Goal: Task Accomplishment & Management: Manage account settings

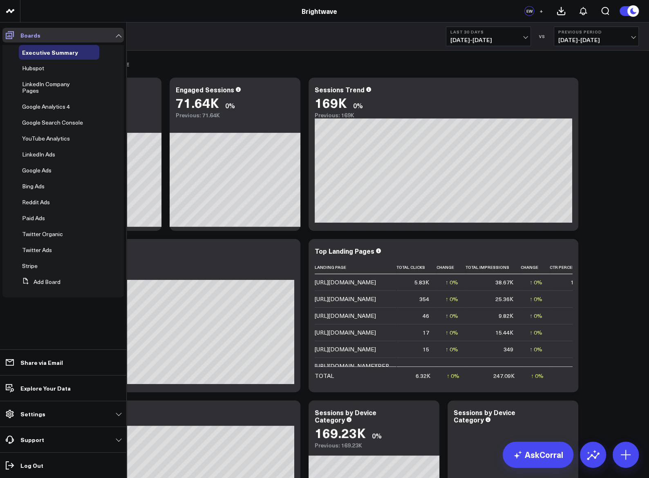
click at [16, 30] on span at bounding box center [9, 35] width 15 height 15
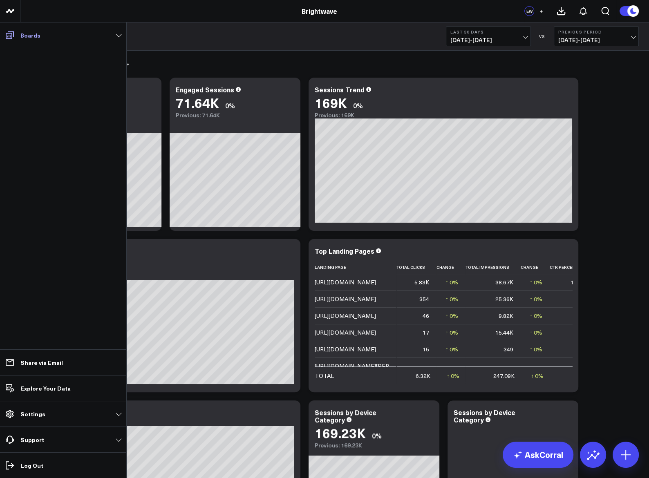
click at [16, 30] on span at bounding box center [9, 35] width 15 height 15
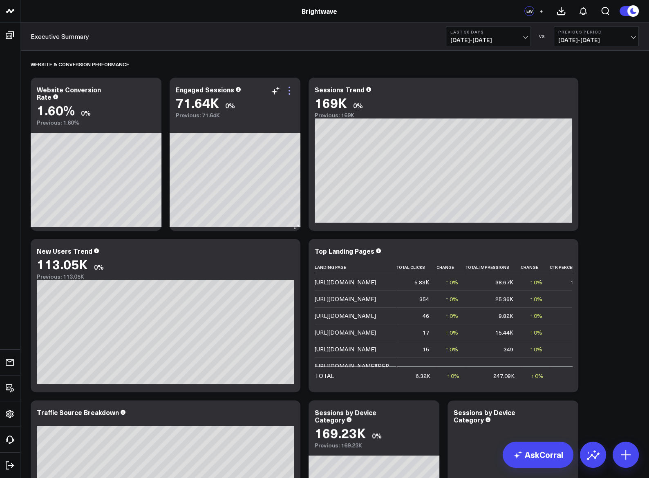
click at [290, 92] on icon at bounding box center [290, 91] width 10 height 10
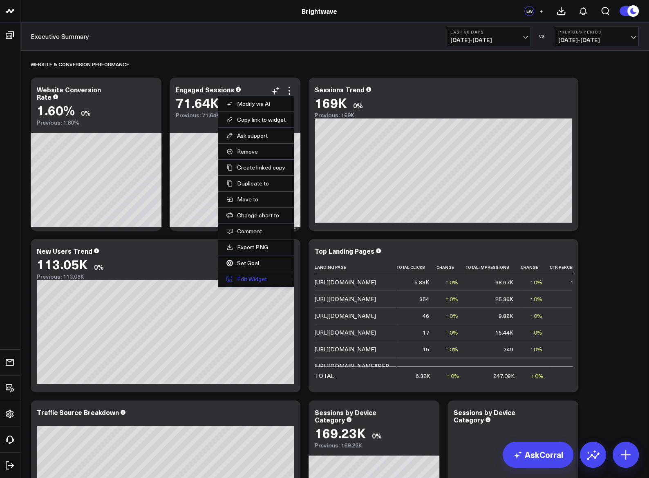
click at [247, 280] on button "Edit Widget" at bounding box center [256, 279] width 59 height 7
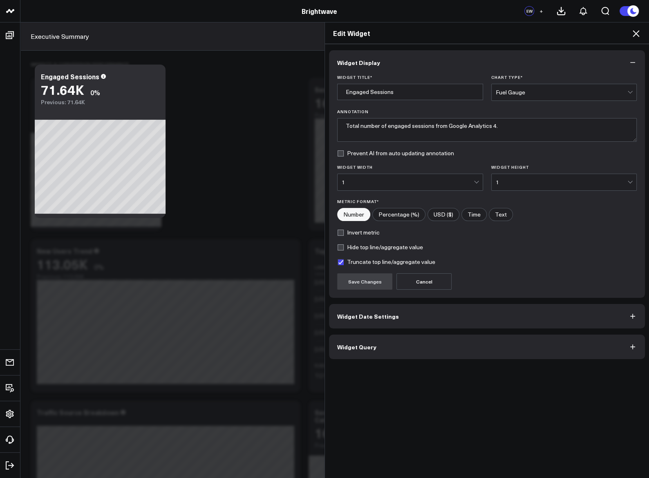
click at [377, 306] on button "Widget Date Settings" at bounding box center [487, 316] width 316 height 25
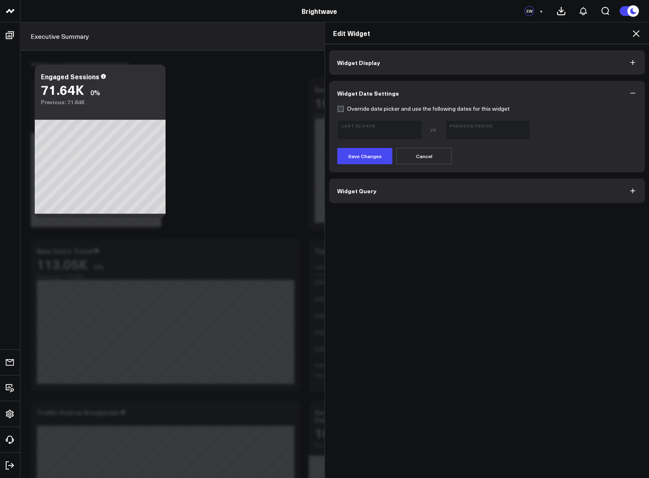
scroll to position [19, 0]
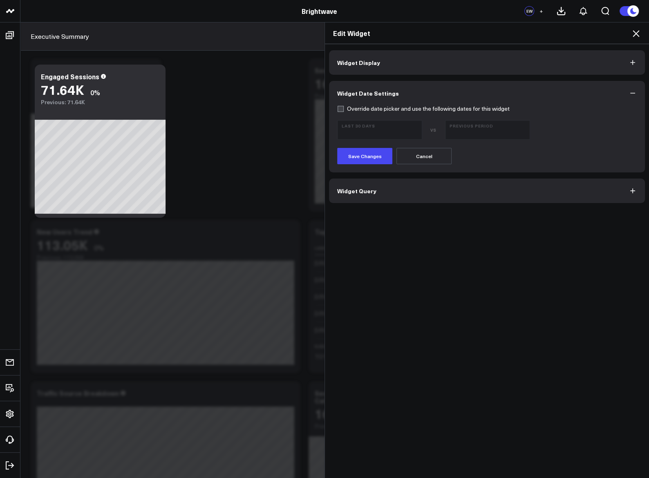
click at [396, 200] on button "Widget Query" at bounding box center [487, 191] width 316 height 25
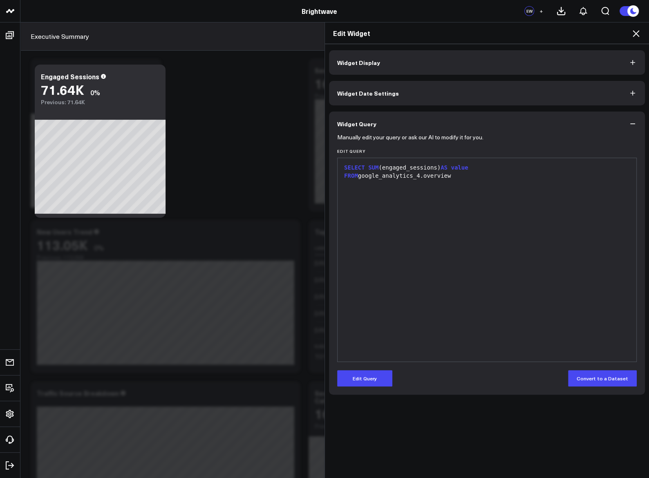
click at [635, 36] on icon at bounding box center [636, 34] width 10 height 10
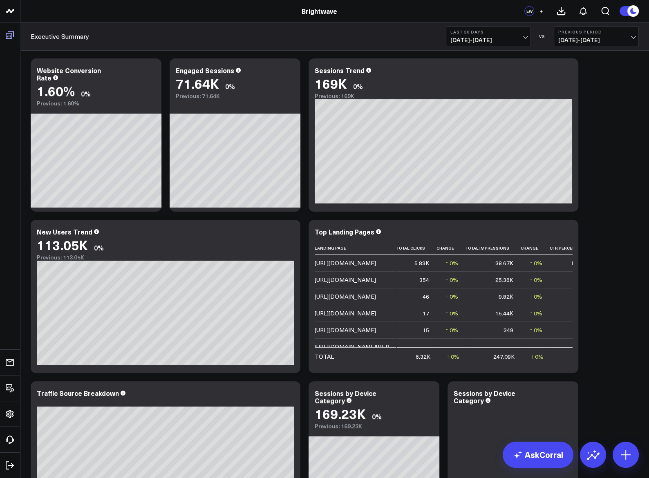
click at [20, 33] on p "Boards" at bounding box center [30, 35] width 20 height 7
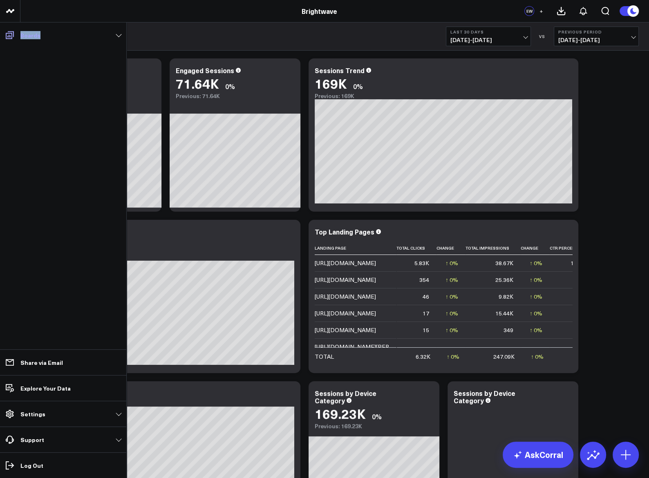
click at [20, 33] on p "Boards" at bounding box center [30, 35] width 20 height 7
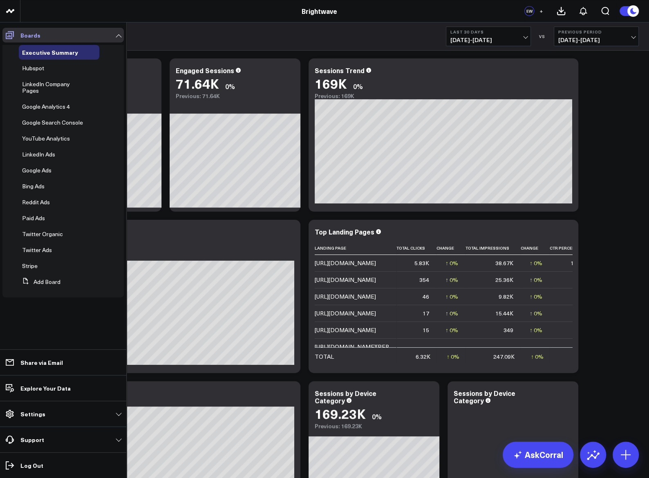
click at [9, 31] on icon at bounding box center [10, 35] width 10 height 10
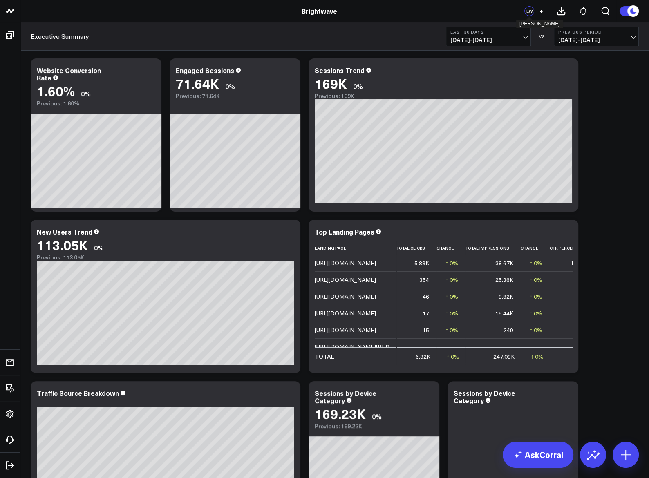
click at [529, 11] on div "EW" at bounding box center [530, 11] width 10 height 10
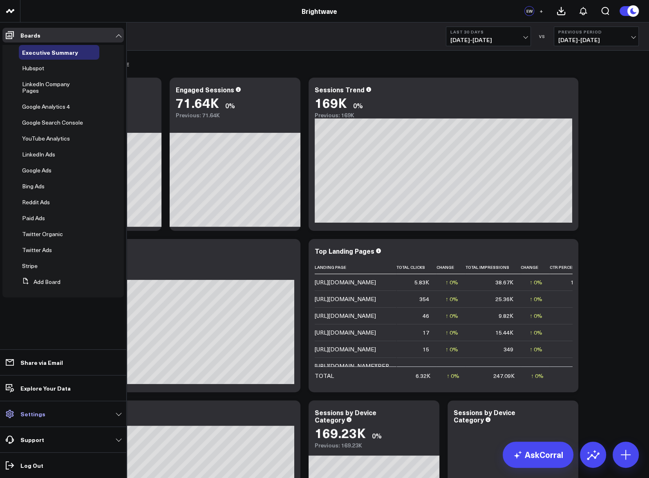
click at [54, 411] on link "Settings" at bounding box center [62, 414] width 121 height 15
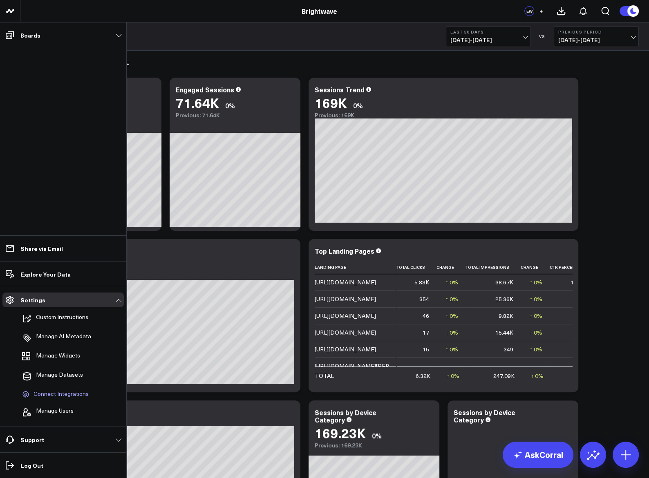
click at [69, 393] on span "Connect Integrations" at bounding box center [61, 394] width 55 height 7
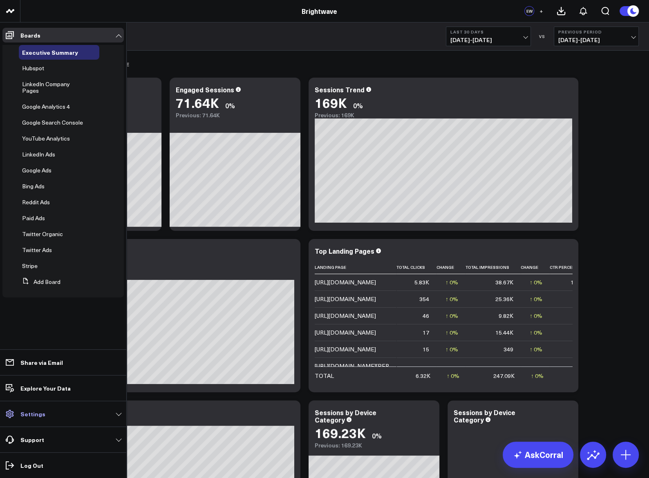
click at [51, 413] on link "Settings" at bounding box center [62, 414] width 121 height 15
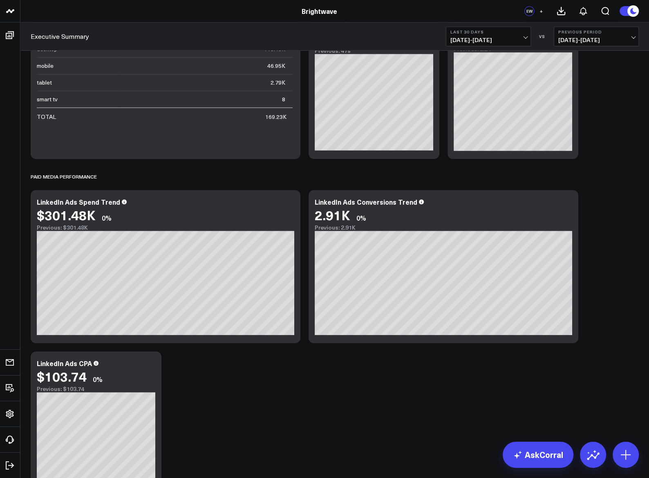
scroll to position [627, 0]
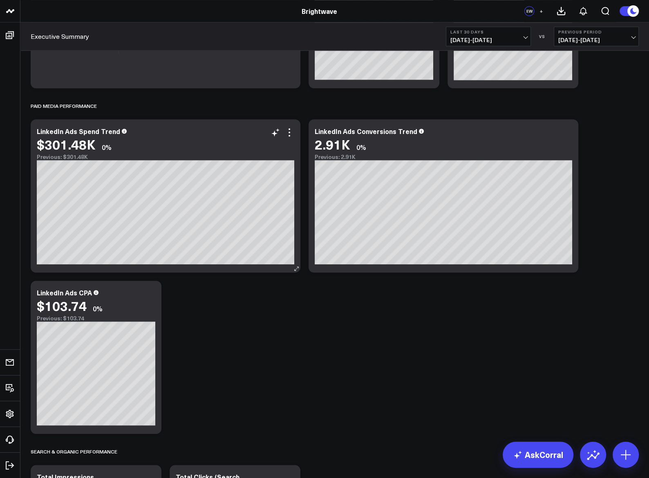
click at [287, 137] on div "$301.48K 0%" at bounding box center [166, 144] width 258 height 15
click at [289, 135] on icon at bounding box center [290, 133] width 10 height 10
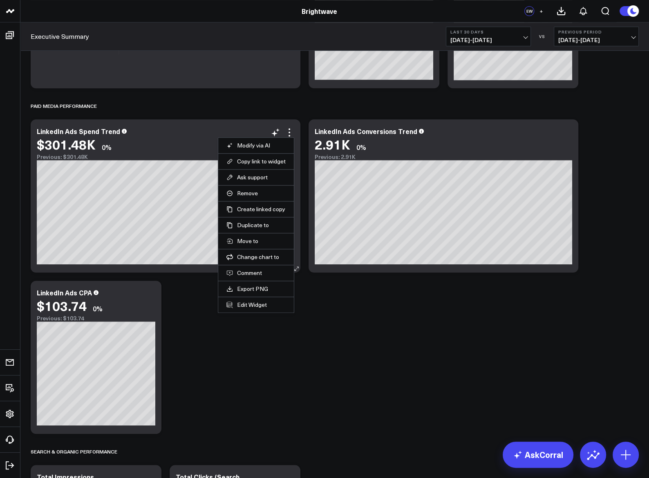
click at [253, 297] on li "Edit Widget" at bounding box center [256, 305] width 76 height 16
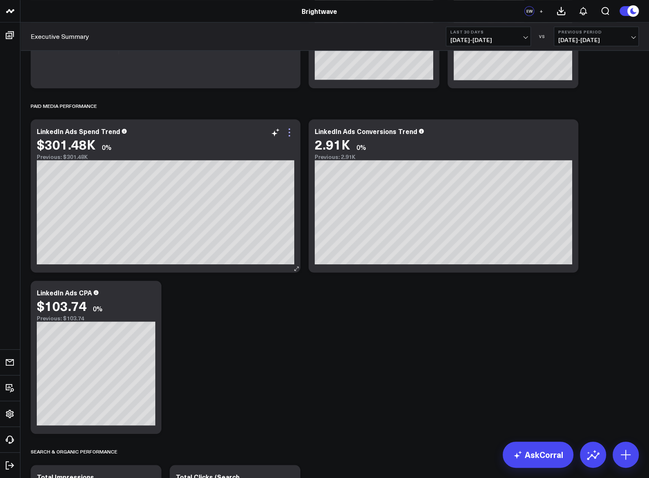
click at [292, 130] on icon at bounding box center [290, 133] width 10 height 10
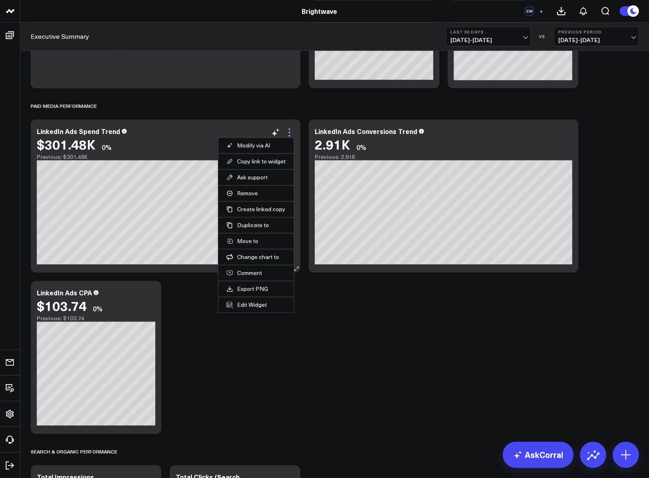
click at [290, 134] on icon at bounding box center [290, 133] width 10 height 10
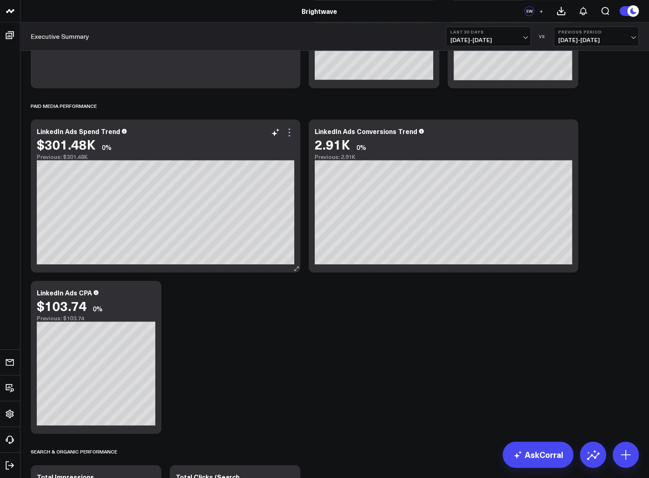
click at [290, 134] on icon at bounding box center [290, 133] width 10 height 10
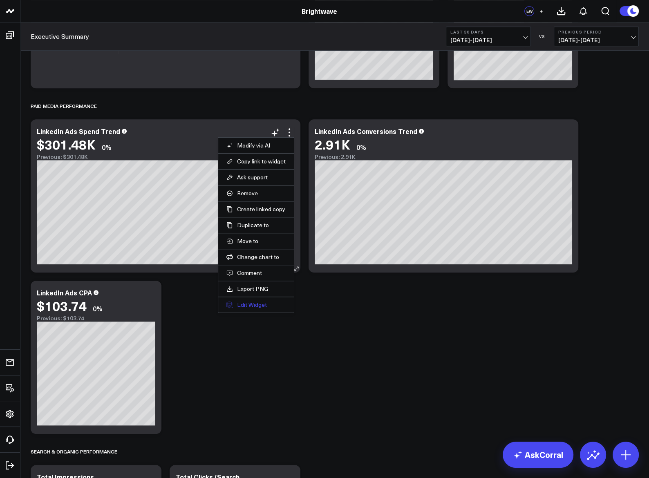
click at [249, 301] on button "Edit Widget" at bounding box center [256, 304] width 59 height 7
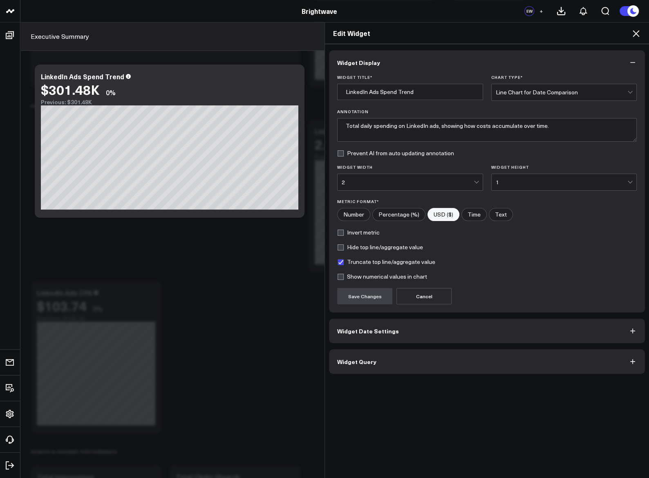
click at [390, 360] on button "Widget Query" at bounding box center [487, 362] width 316 height 25
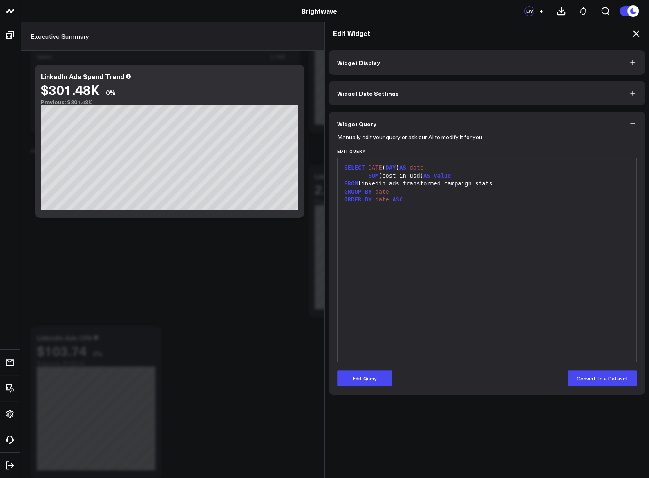
scroll to position [564, 0]
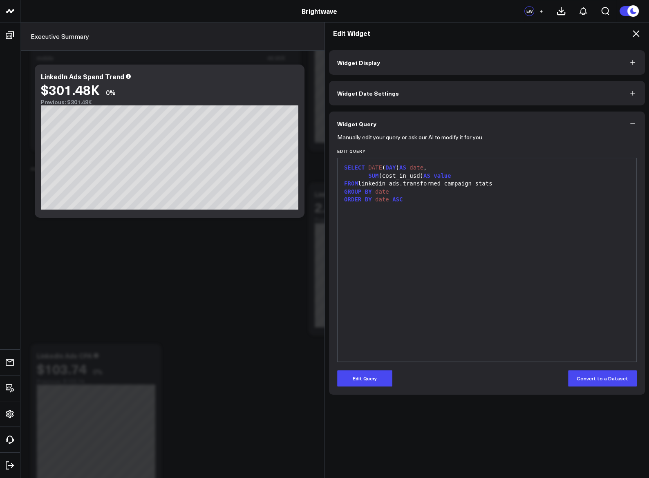
click at [408, 184] on div "FROM linkedin_ads.transformed_campaign_stats" at bounding box center [487, 184] width 291 height 8
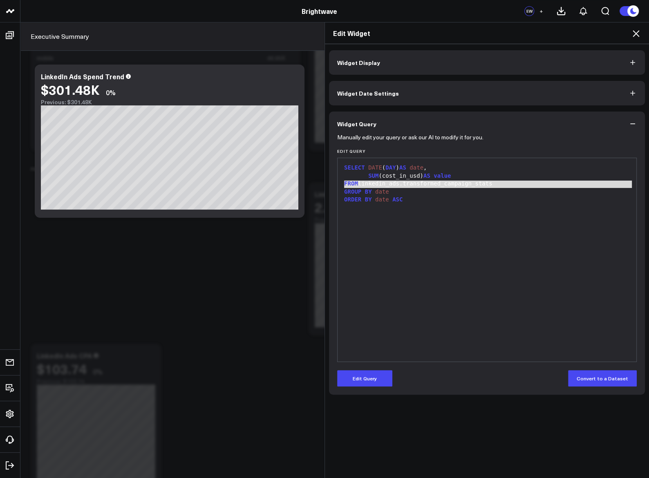
click at [408, 184] on div "FROM linkedin_ads.transformed_campaign_stats" at bounding box center [487, 184] width 291 height 8
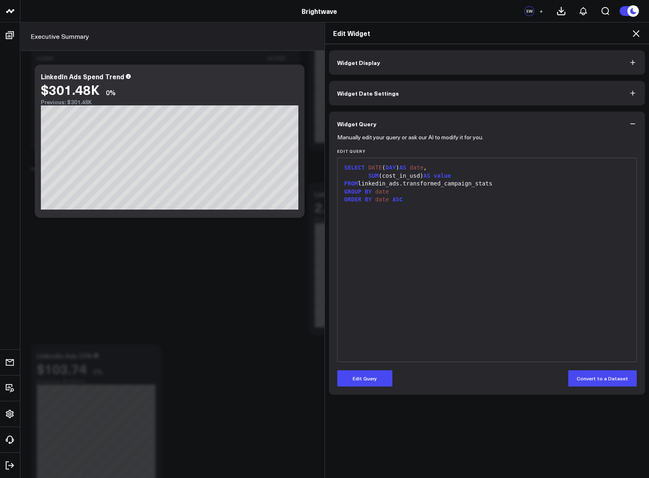
click at [408, 183] on div "FROM linkedin_ads.transformed_campaign_stats" at bounding box center [487, 184] width 291 height 8
click at [629, 34] on h2 "Edit Widget" at bounding box center [487, 33] width 308 height 9
click at [637, 33] on icon at bounding box center [636, 33] width 7 height 7
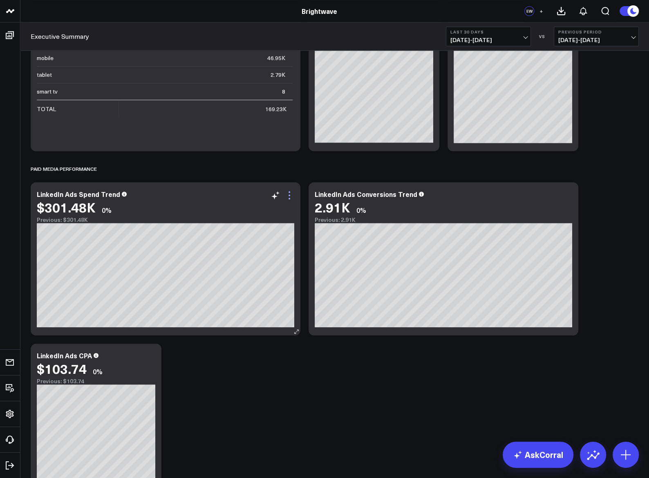
click at [287, 195] on icon at bounding box center [290, 196] width 10 height 10
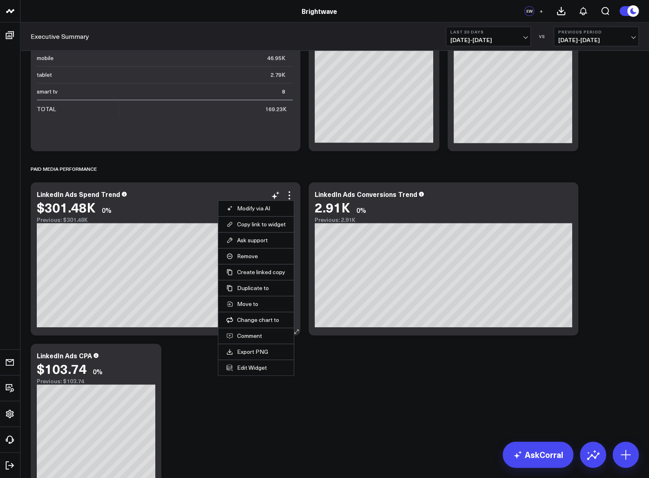
click at [237, 370] on li "Edit Widget" at bounding box center [256, 368] width 76 height 16
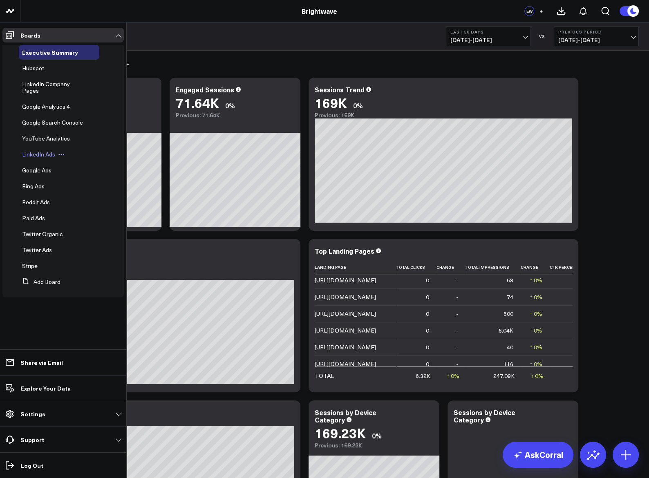
click at [34, 151] on span "LinkedIn Ads" at bounding box center [38, 154] width 33 height 8
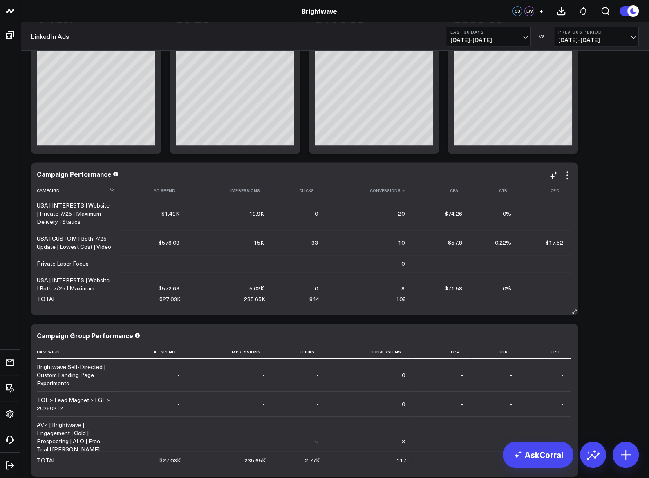
click at [390, 194] on th "Conversions" at bounding box center [368, 190] width 87 height 13
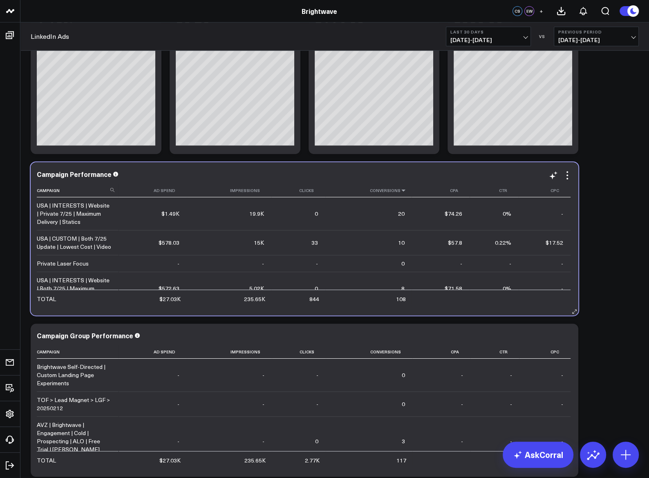
click at [400, 192] on icon at bounding box center [403, 190] width 7 height 5
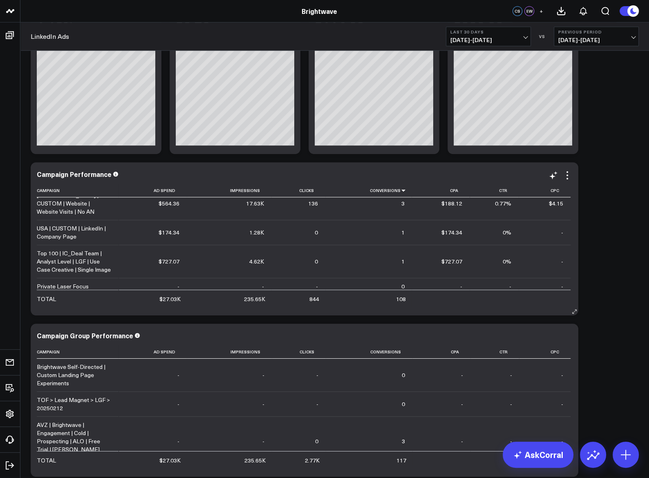
scroll to position [460, 0]
